Goal: Task Accomplishment & Management: Complete application form

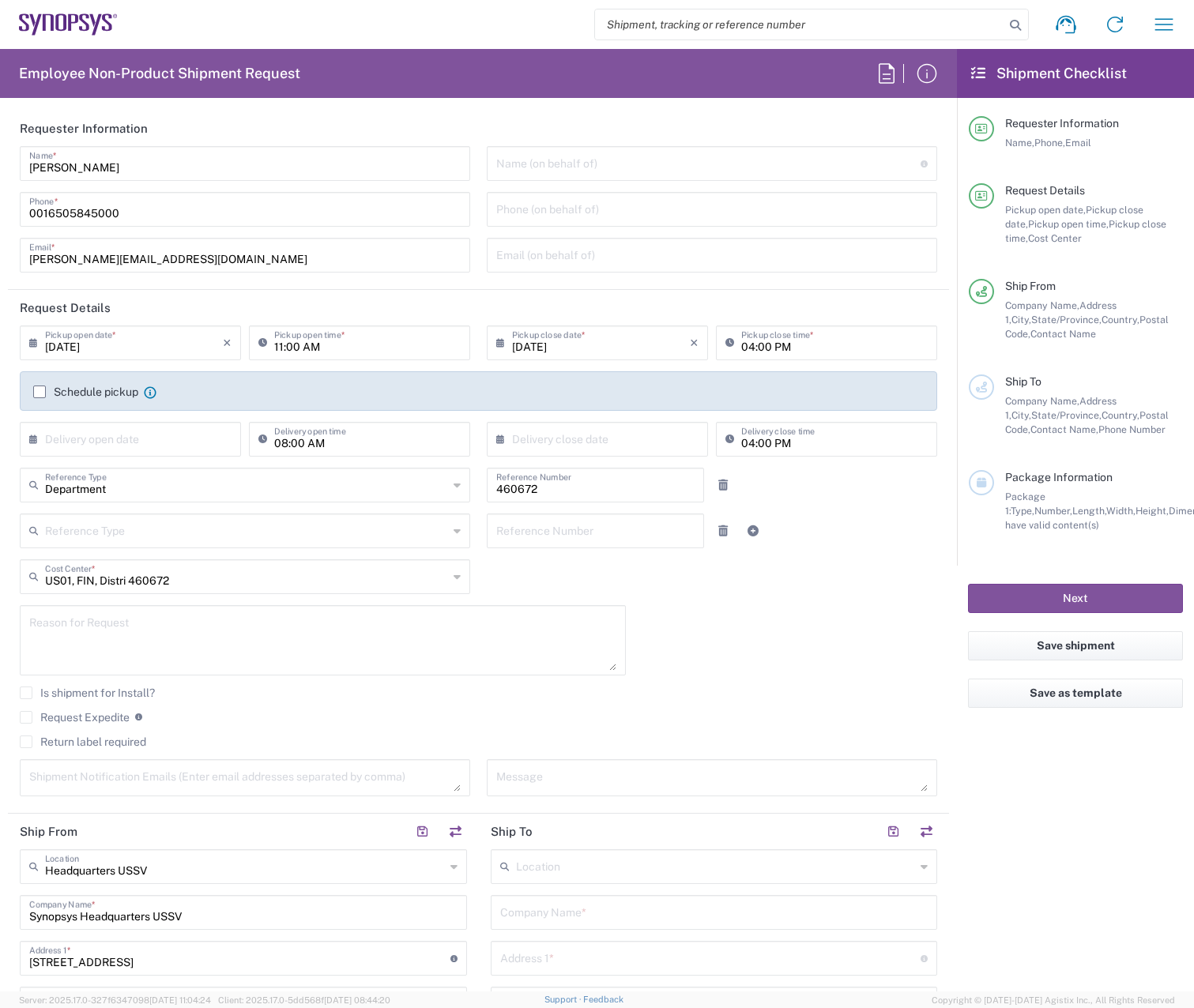
click at [1154, 875] on agx-form-checklist "Shipment Checklist Requester Information Name, Phone, Email Request Details Pic…" at bounding box center [1074, 521] width 237 height 942
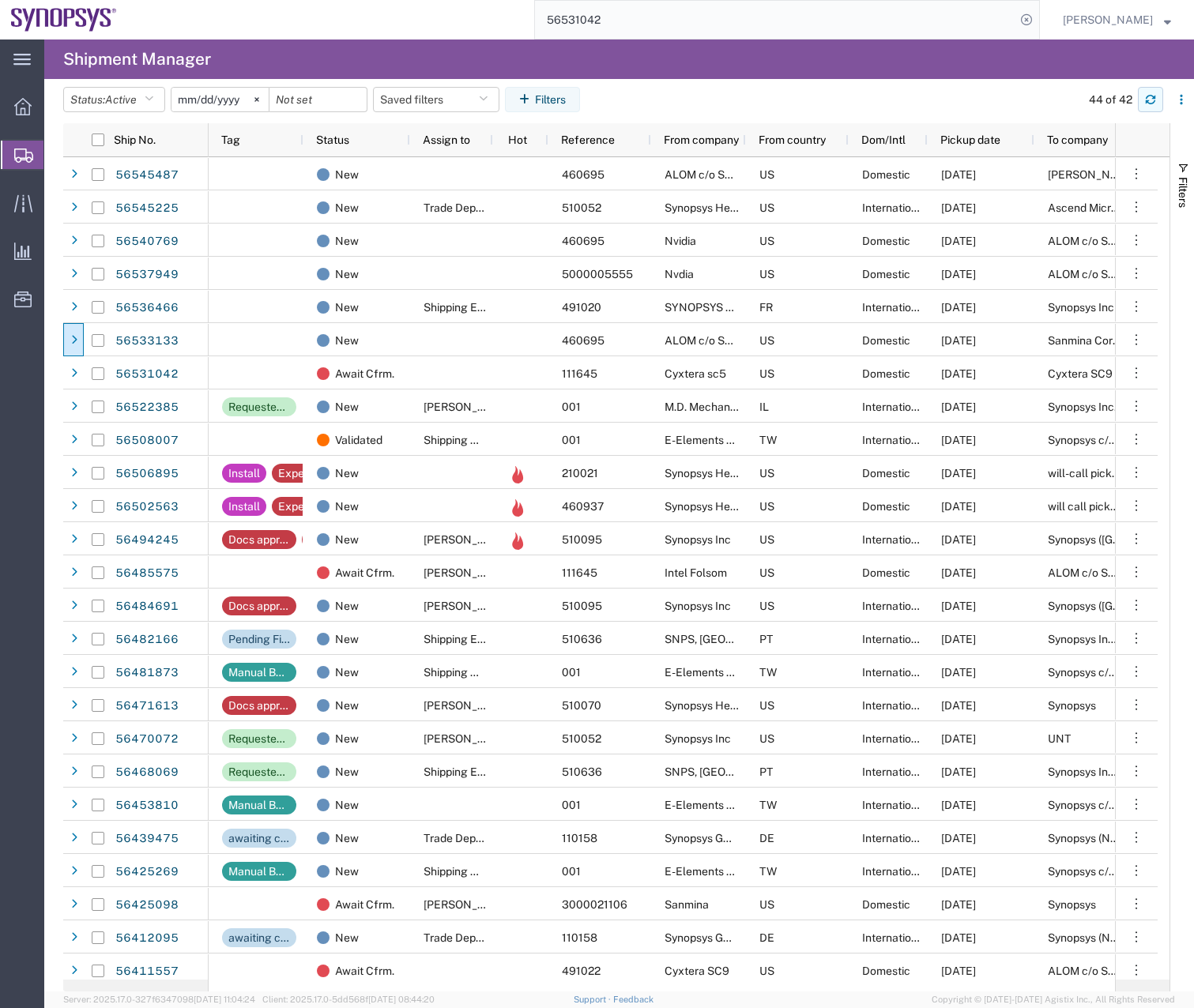
click at [1156, 105] on button "button" at bounding box center [1149, 99] width 26 height 26
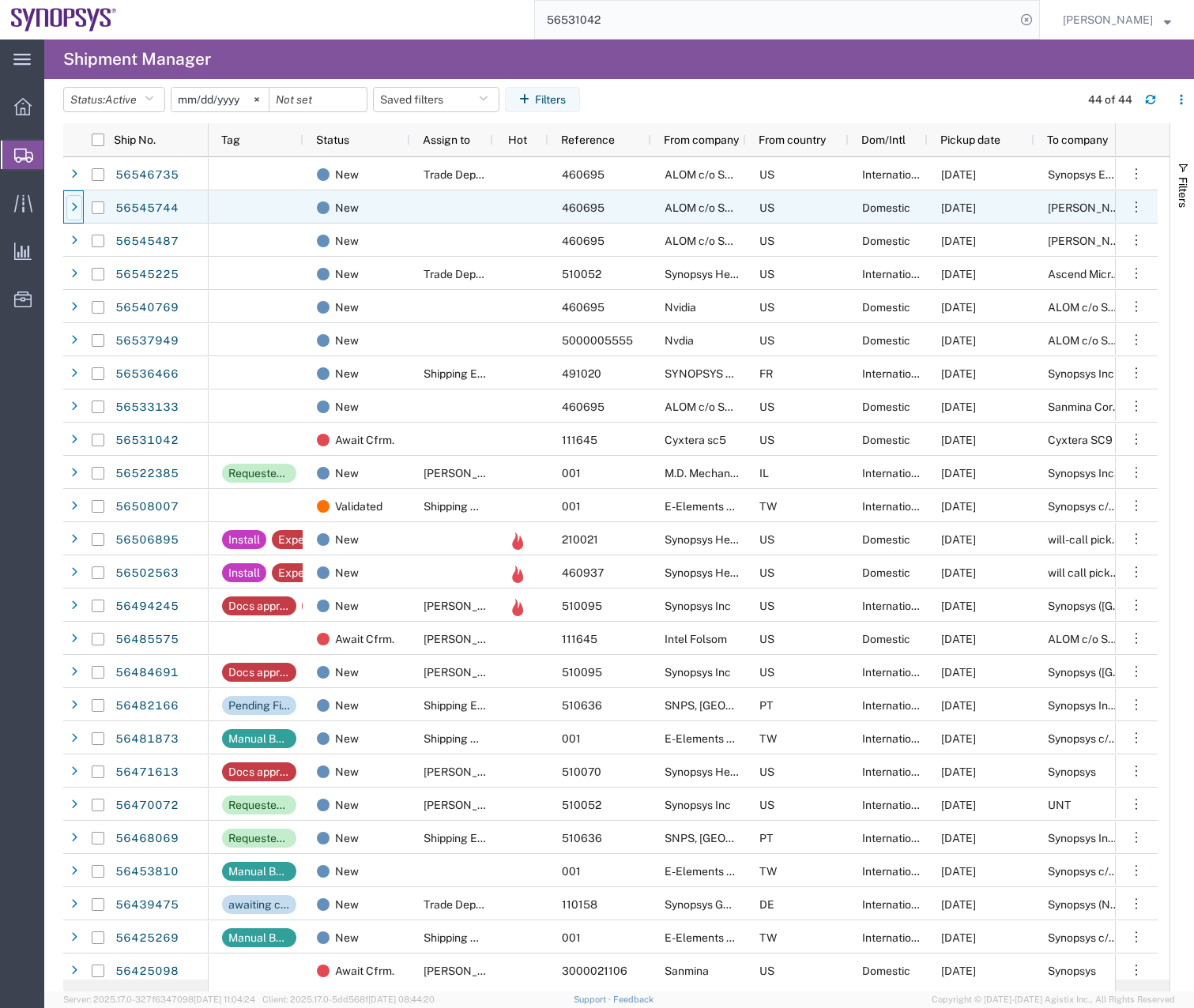
click at [73, 207] on icon at bounding box center [74, 208] width 7 height 11
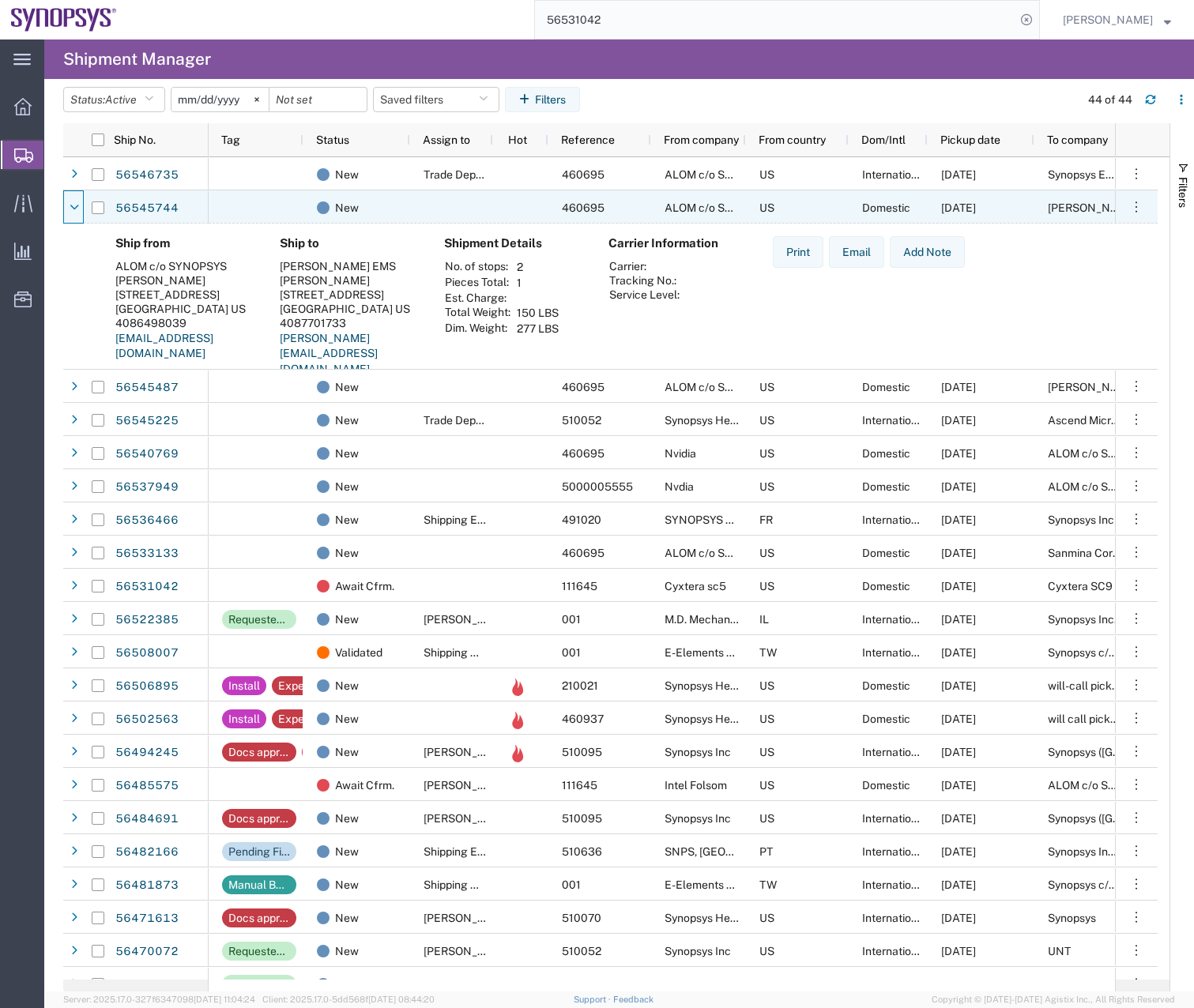
click at [73, 207] on icon at bounding box center [74, 208] width 9 height 11
